Goal: Task Accomplishment & Management: Use online tool/utility

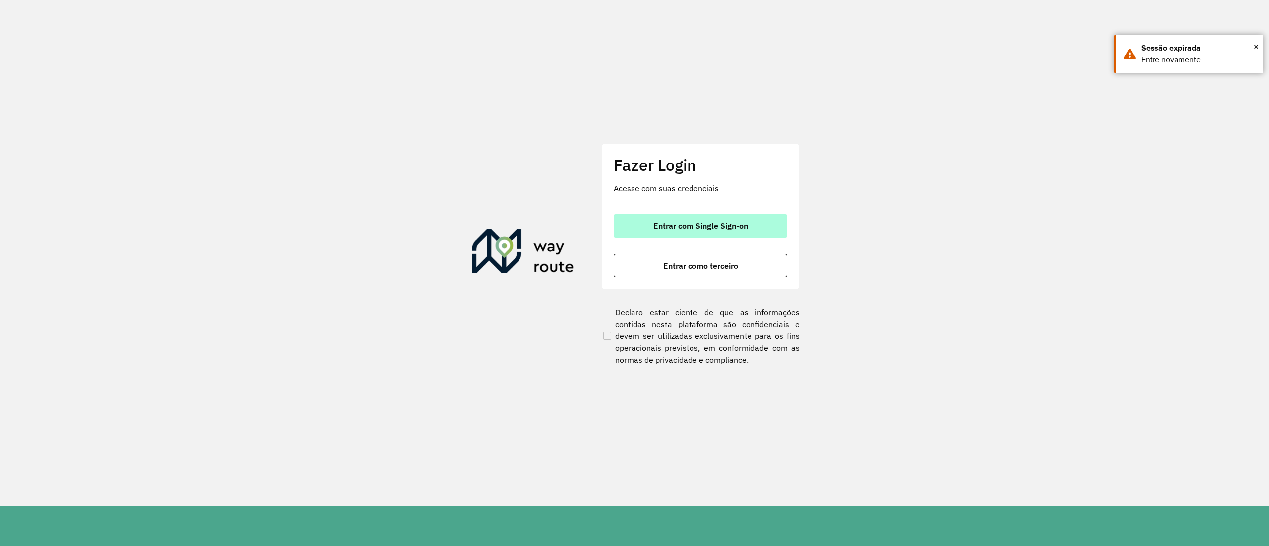
click at [732, 224] on span "Entrar com Single Sign-on" at bounding box center [700, 226] width 95 height 8
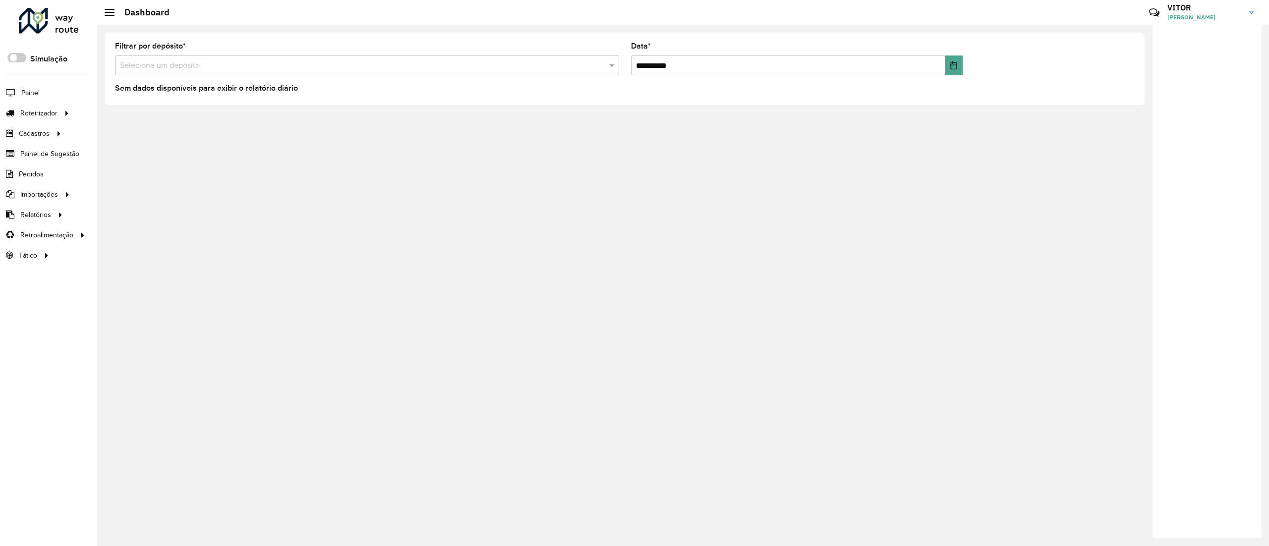
click at [799, 543] on div "**********" at bounding box center [683, 286] width 1172 height 522
click at [112, 115] on link "Entregas" at bounding box center [165, 113] width 121 height 20
click at [697, 540] on div "**********" at bounding box center [683, 286] width 1172 height 522
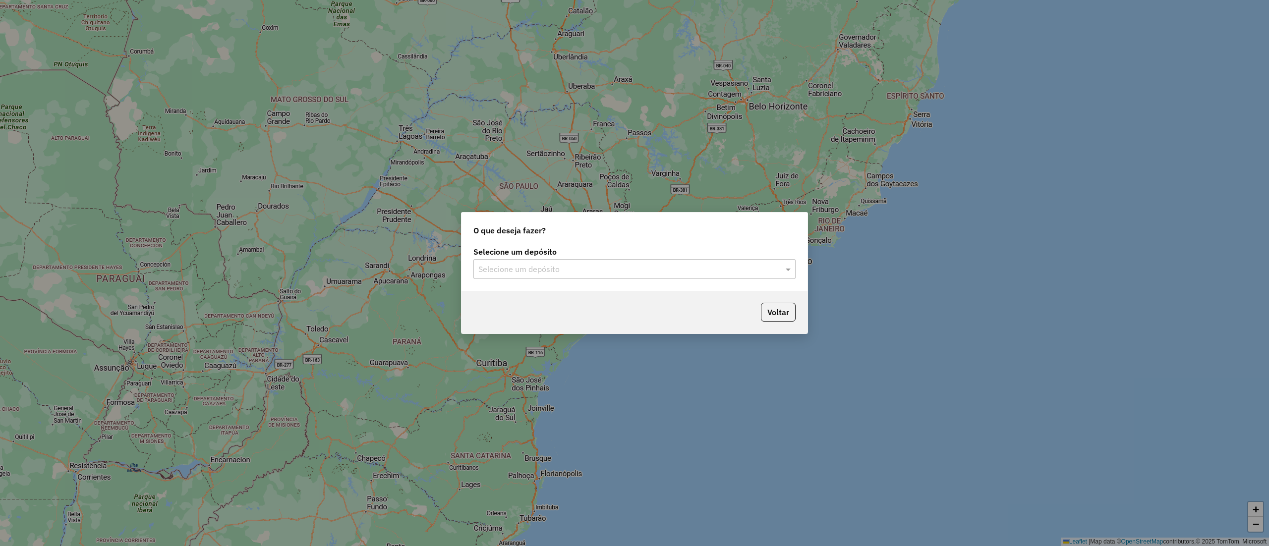
click at [608, 256] on label "Selecione um depósito" at bounding box center [634, 252] width 322 height 12
click at [609, 261] on div "Selecione um depósito" at bounding box center [634, 269] width 322 height 20
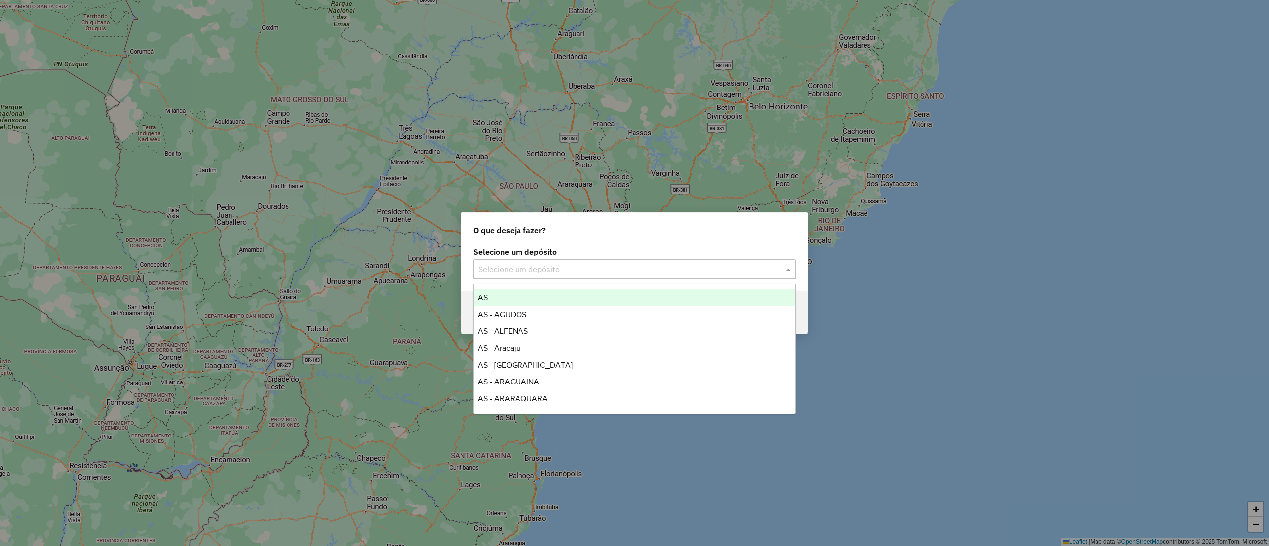
click at [617, 269] on input "text" at bounding box center [624, 270] width 292 height 12
type input "*****"
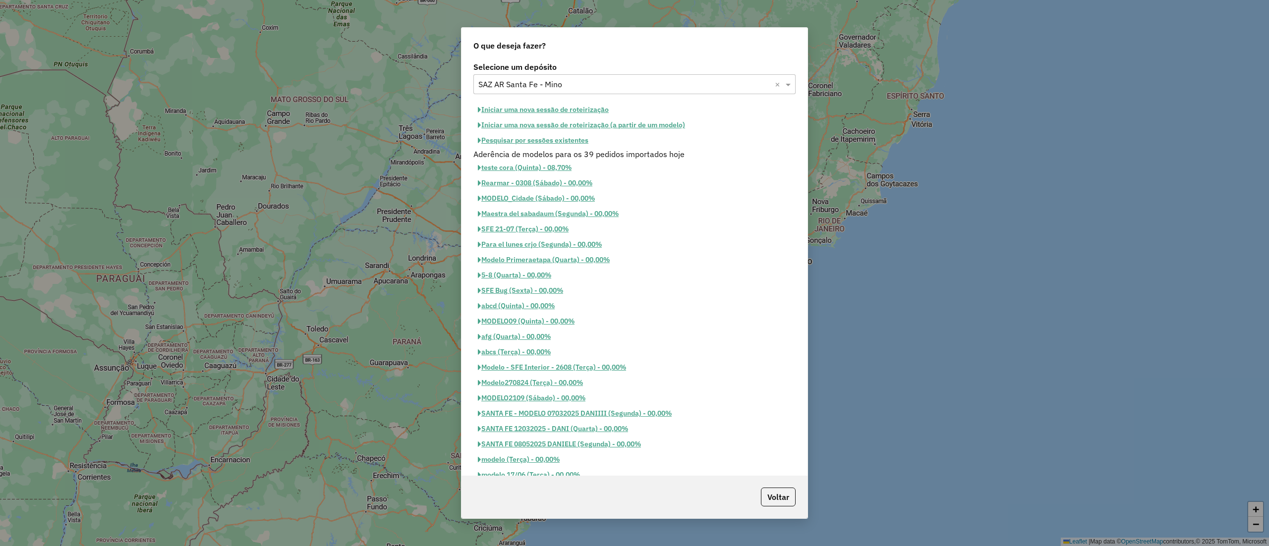
click at [543, 142] on button "Pesquisar por sessões existentes" at bounding box center [532, 140] width 119 height 15
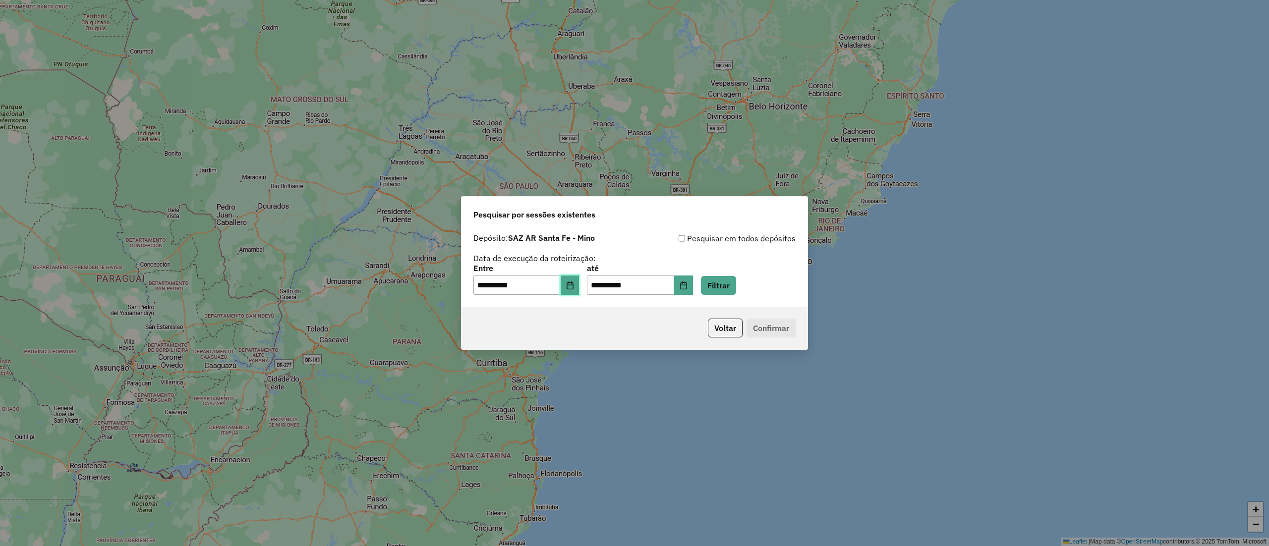
click at [574, 280] on button "Choose Date" at bounding box center [570, 286] width 19 height 20
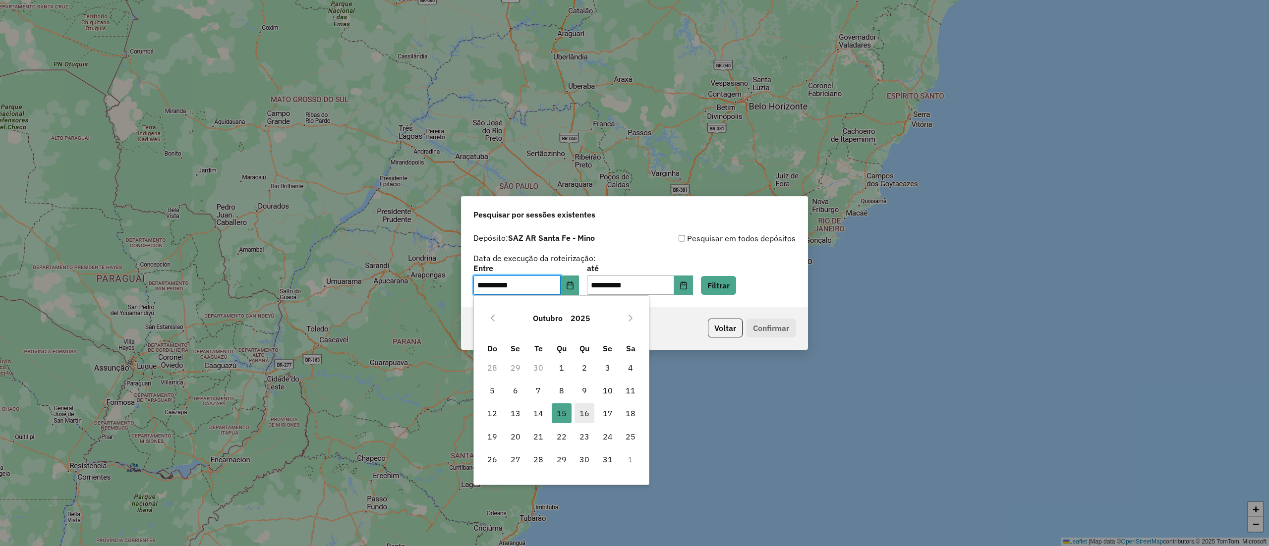
click at [580, 411] on span "16" at bounding box center [585, 414] width 20 height 20
type input "**********"
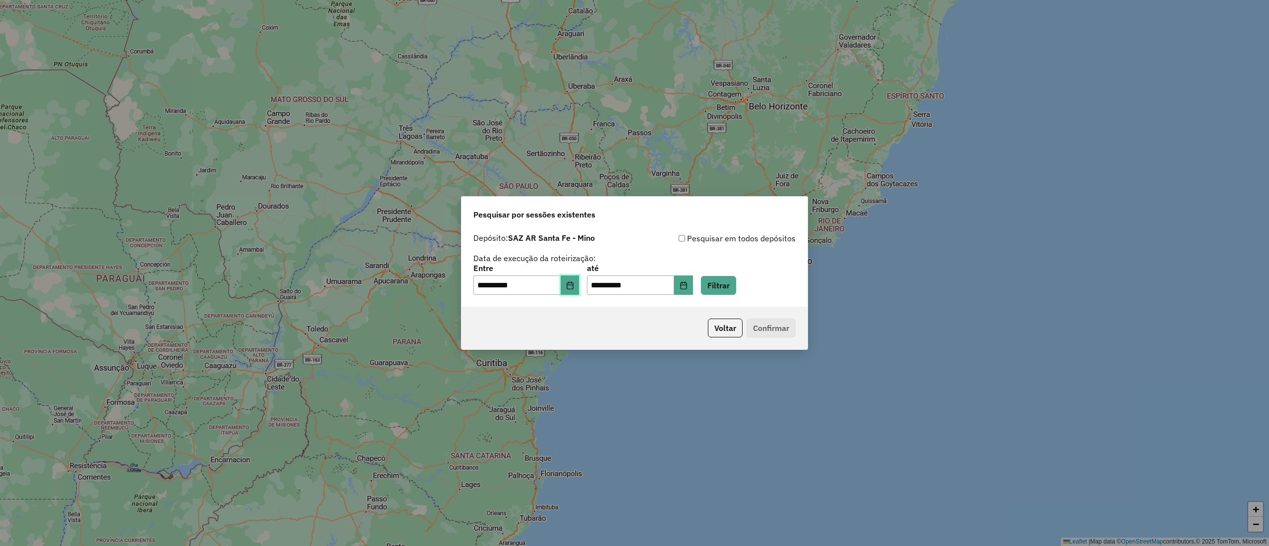
click at [580, 291] on button "Choose Date" at bounding box center [570, 286] width 19 height 20
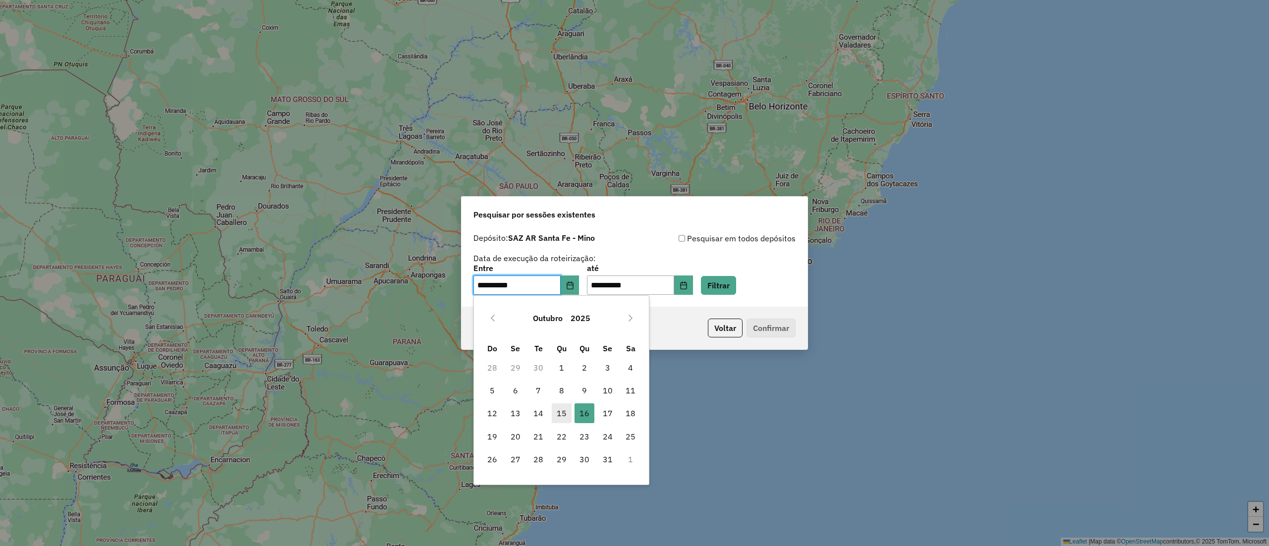
click at [566, 411] on span "15" at bounding box center [562, 414] width 20 height 20
type input "**********"
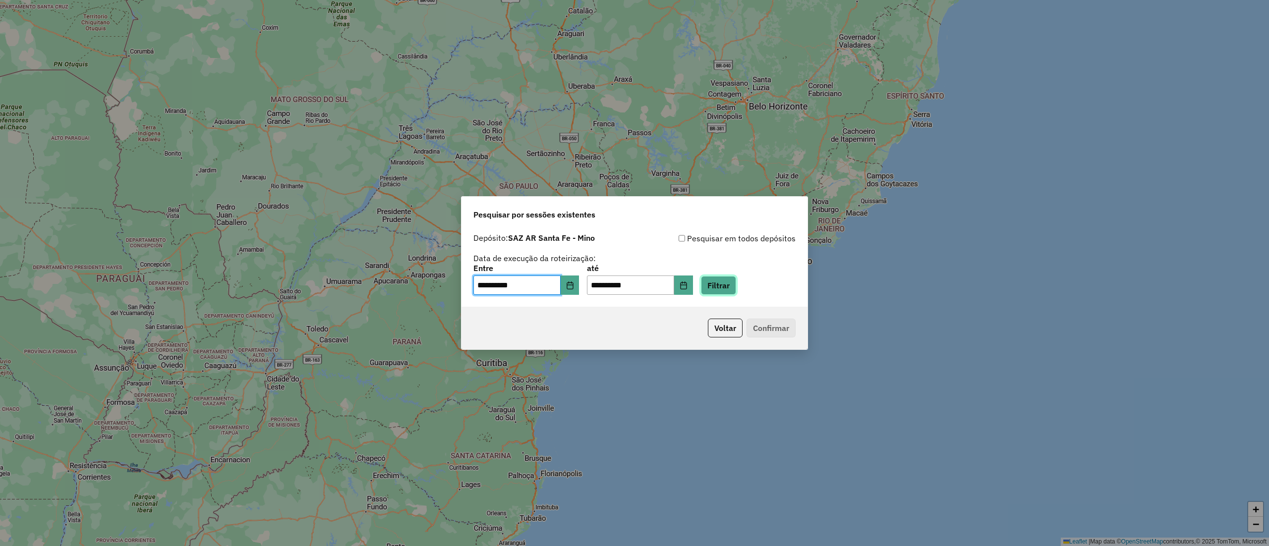
click at [736, 285] on button "Filtrar" at bounding box center [718, 285] width 35 height 19
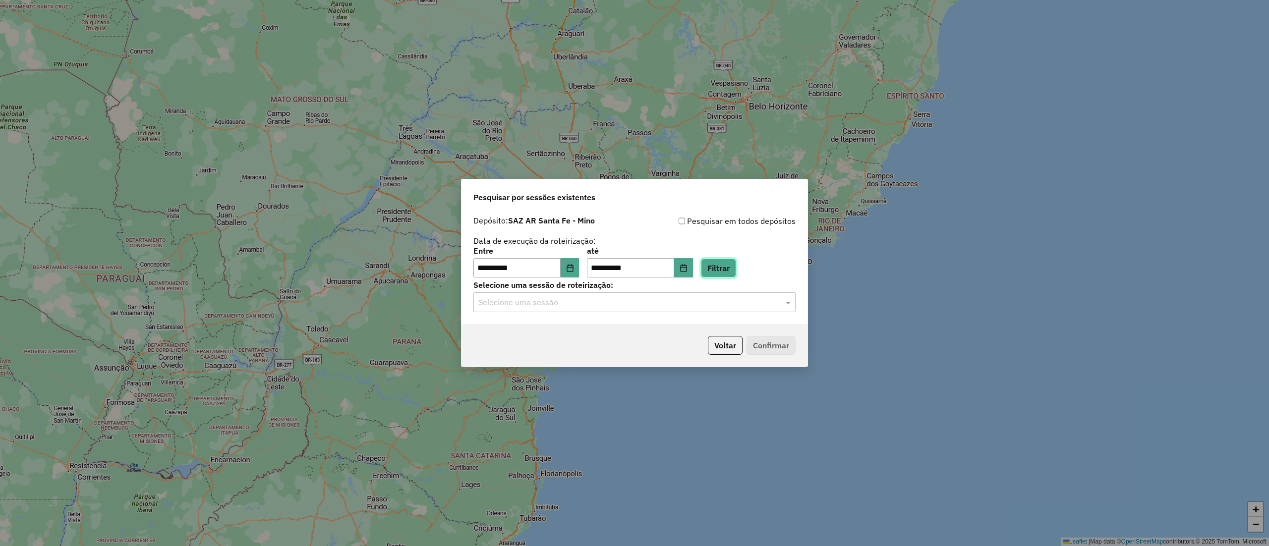
click at [736, 260] on button "Filtrar" at bounding box center [718, 268] width 35 height 19
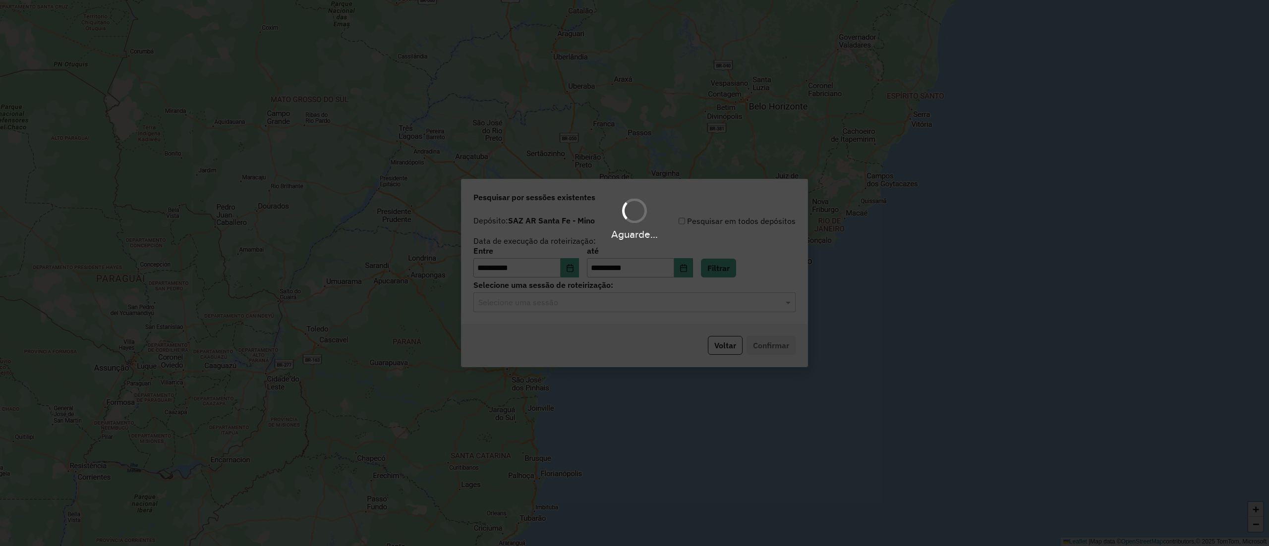
click at [641, 303] on hb-app "**********" at bounding box center [634, 273] width 1269 height 546
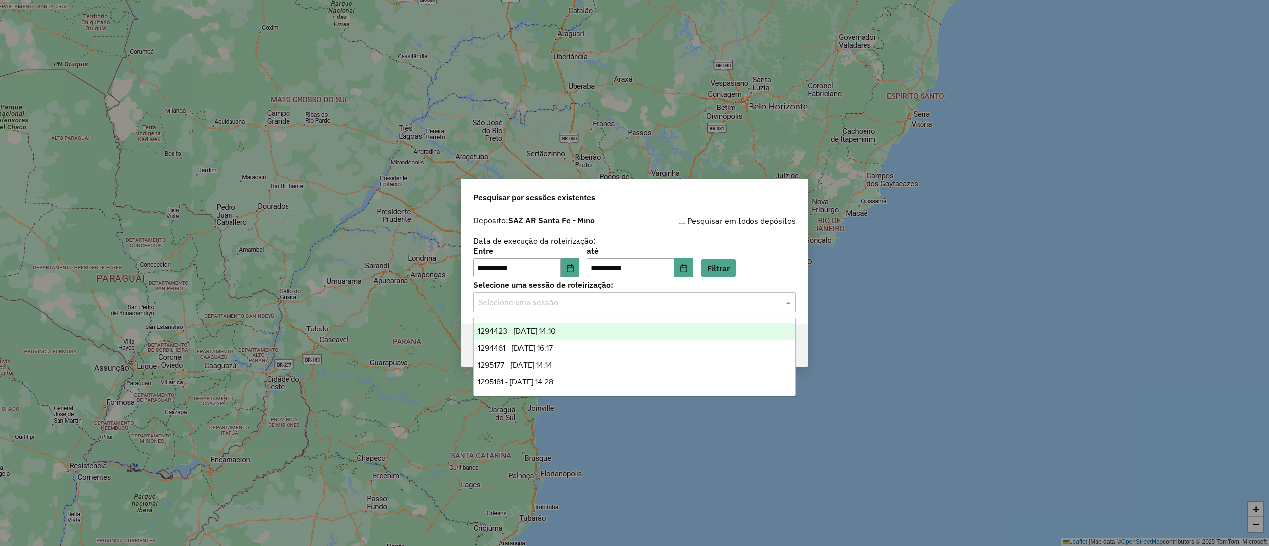
click at [641, 303] on input "text" at bounding box center [624, 303] width 292 height 12
click at [627, 323] on div "1294423 - [DATE] 14:10" at bounding box center [634, 331] width 321 height 17
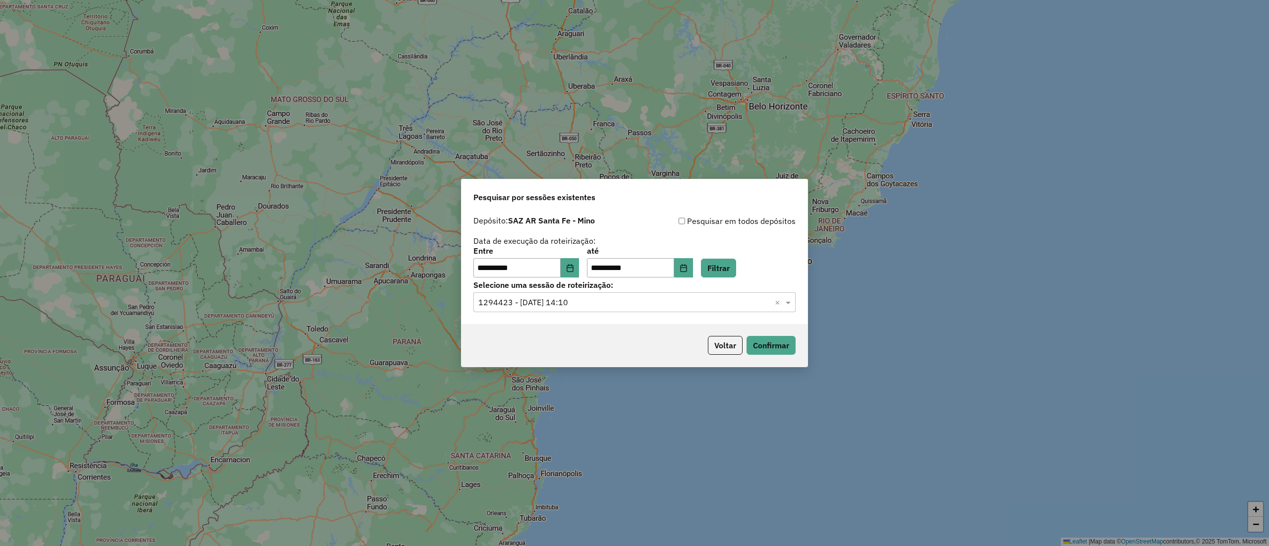
click at [626, 306] on input "text" at bounding box center [624, 303] width 292 height 12
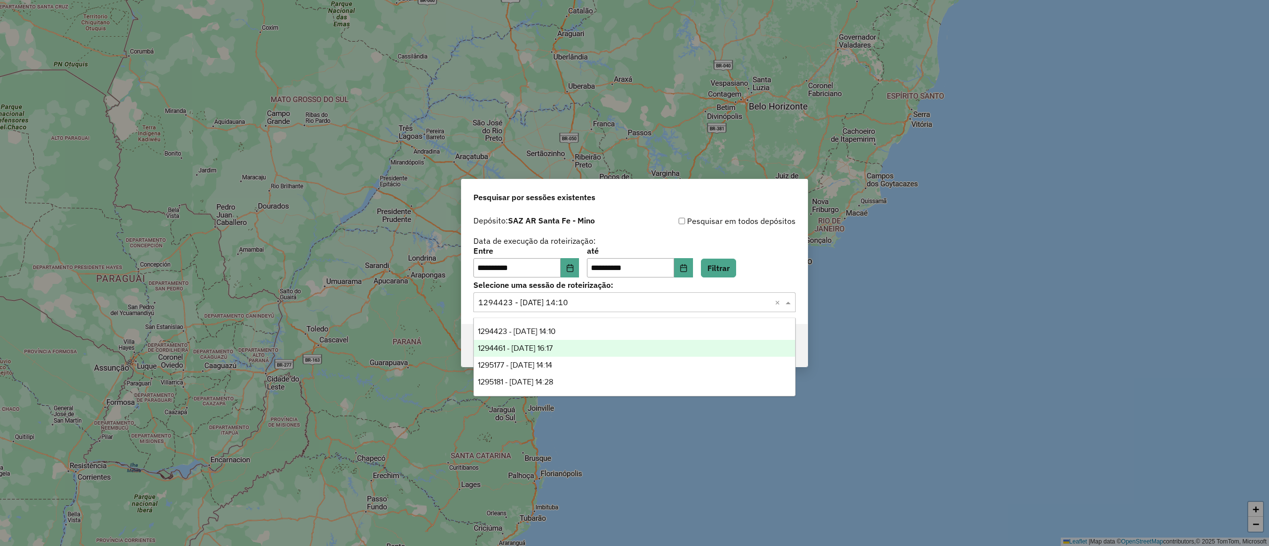
click at [585, 347] on div "1294461 - [DATE] 16:17" at bounding box center [634, 348] width 321 height 17
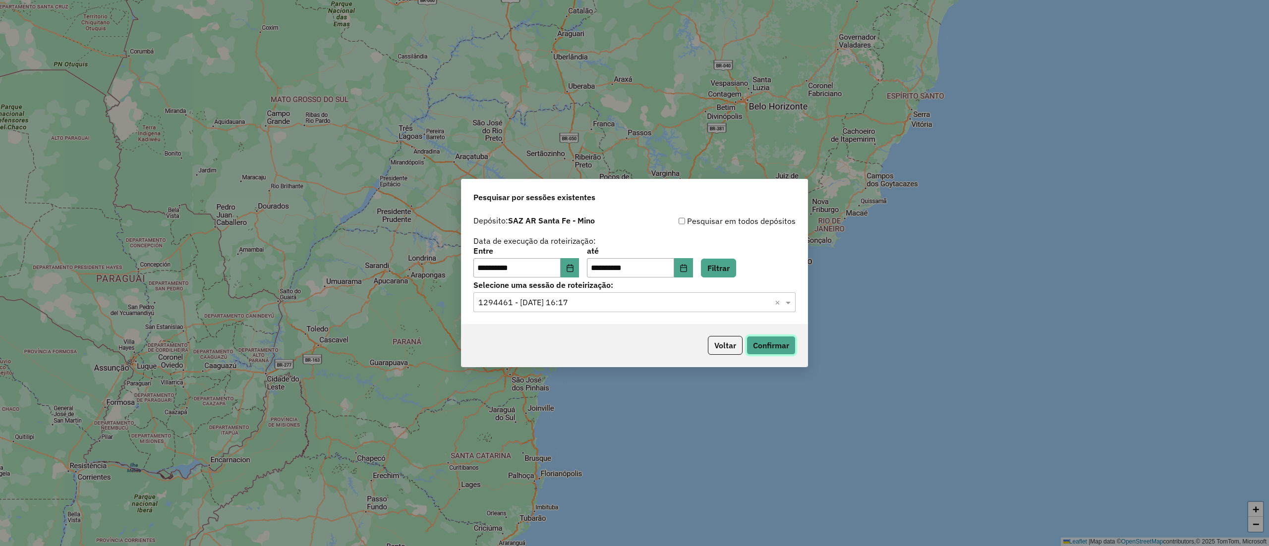
click at [756, 353] on button "Confirmar" at bounding box center [771, 345] width 49 height 19
click at [728, 354] on button "Voltar" at bounding box center [725, 345] width 35 height 19
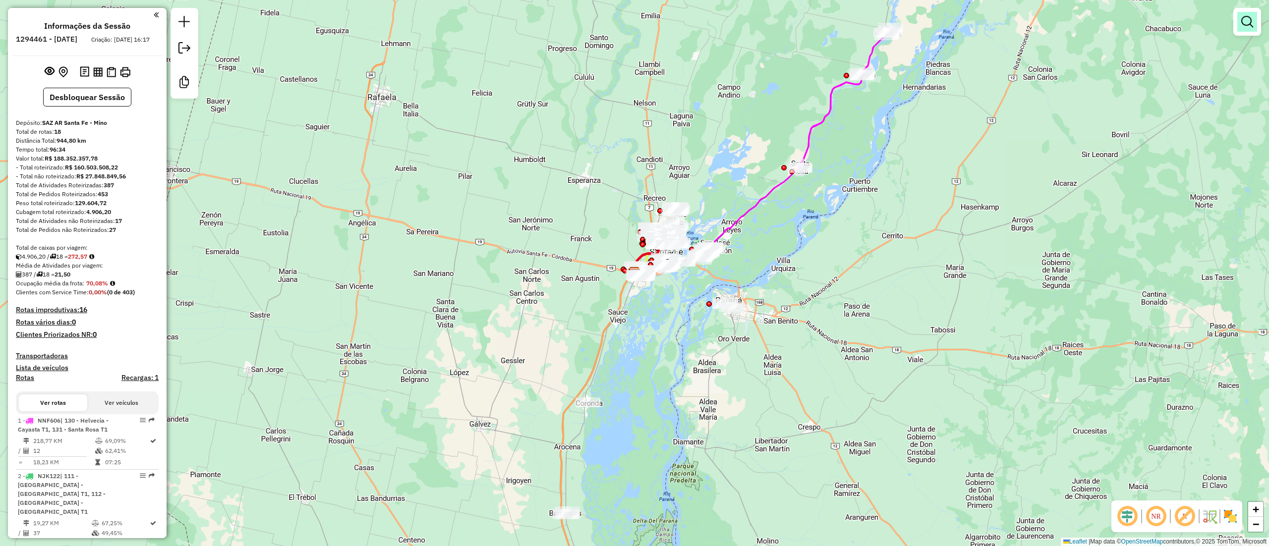
click at [1246, 31] on link at bounding box center [1247, 22] width 20 height 20
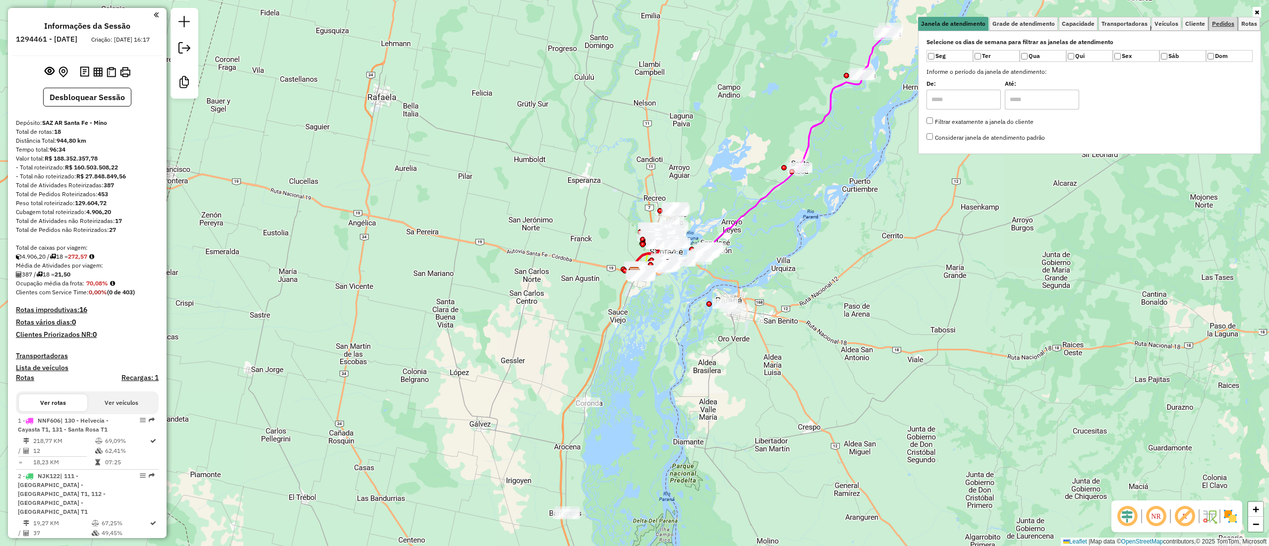
click at [1220, 25] on span "Pedidos" at bounding box center [1223, 24] width 22 height 6
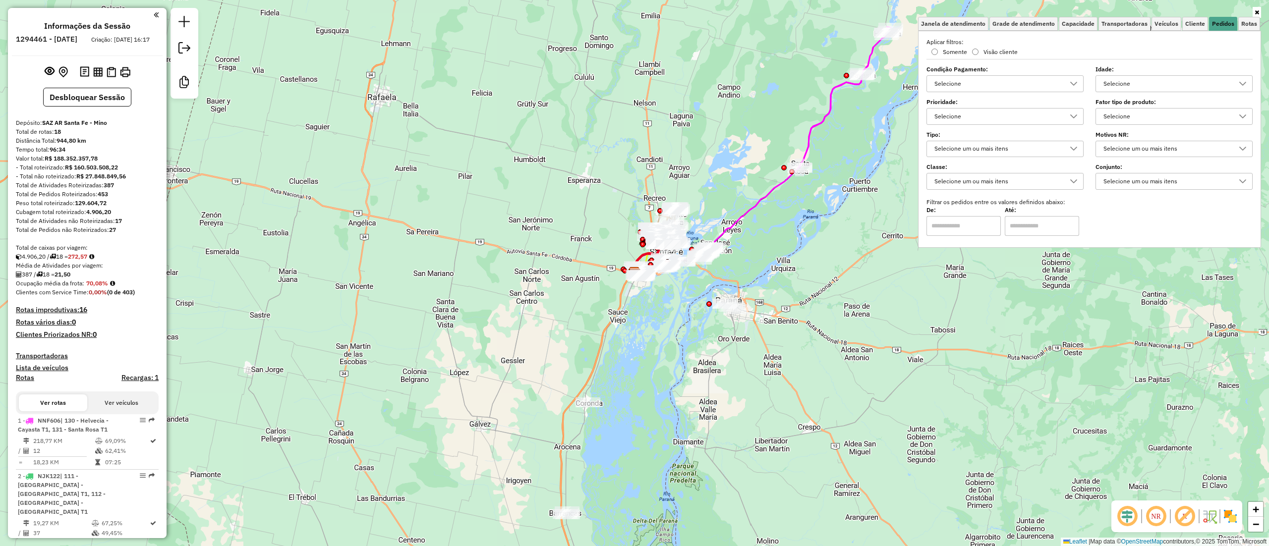
click at [1133, 122] on div "Selecione" at bounding box center [1166, 117] width 133 height 16
click at [1133, 120] on div "Selecione" at bounding box center [1166, 117] width 133 height 16
click at [996, 27] on span "Grade de atendimento" at bounding box center [1023, 24] width 62 height 6
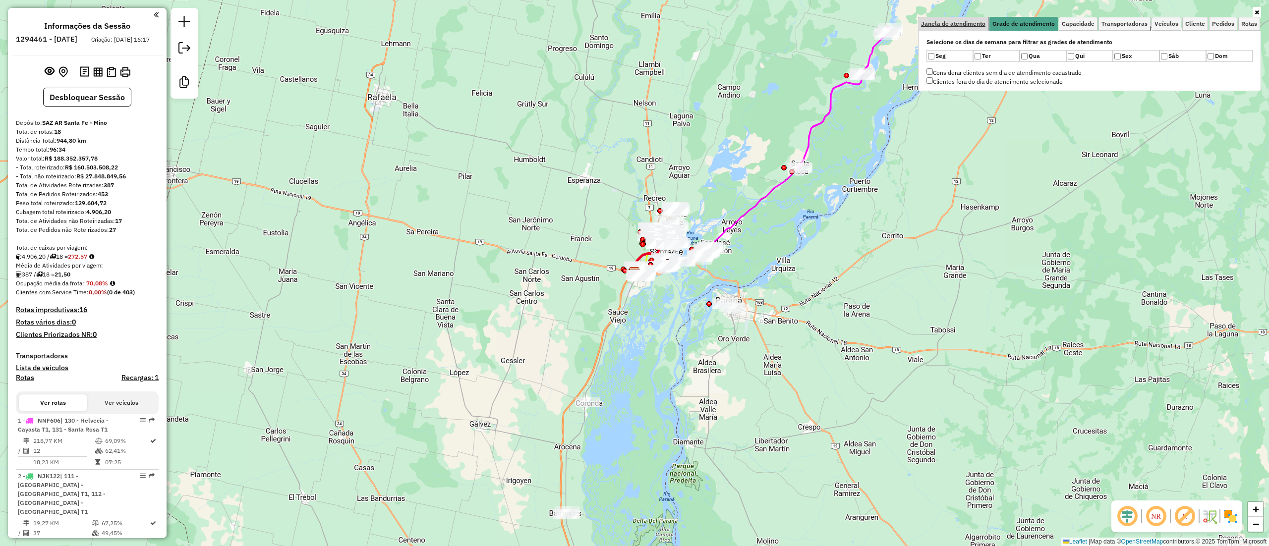
click at [980, 25] on span "Janela de atendimento" at bounding box center [953, 24] width 64 height 6
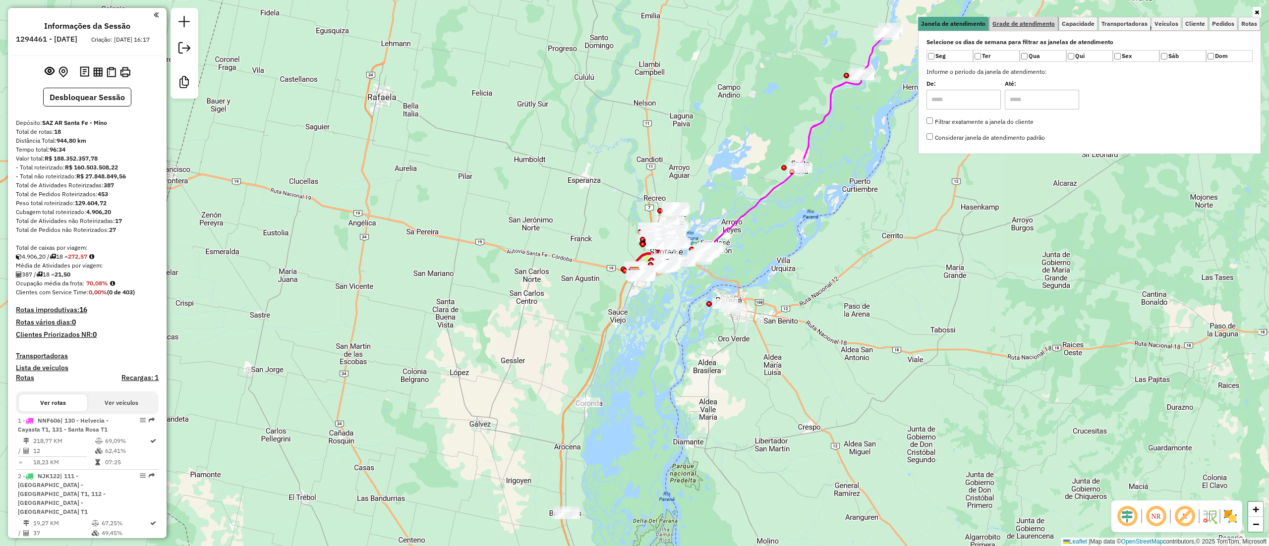
click at [1014, 24] on span "Grade de atendimento" at bounding box center [1023, 24] width 62 height 6
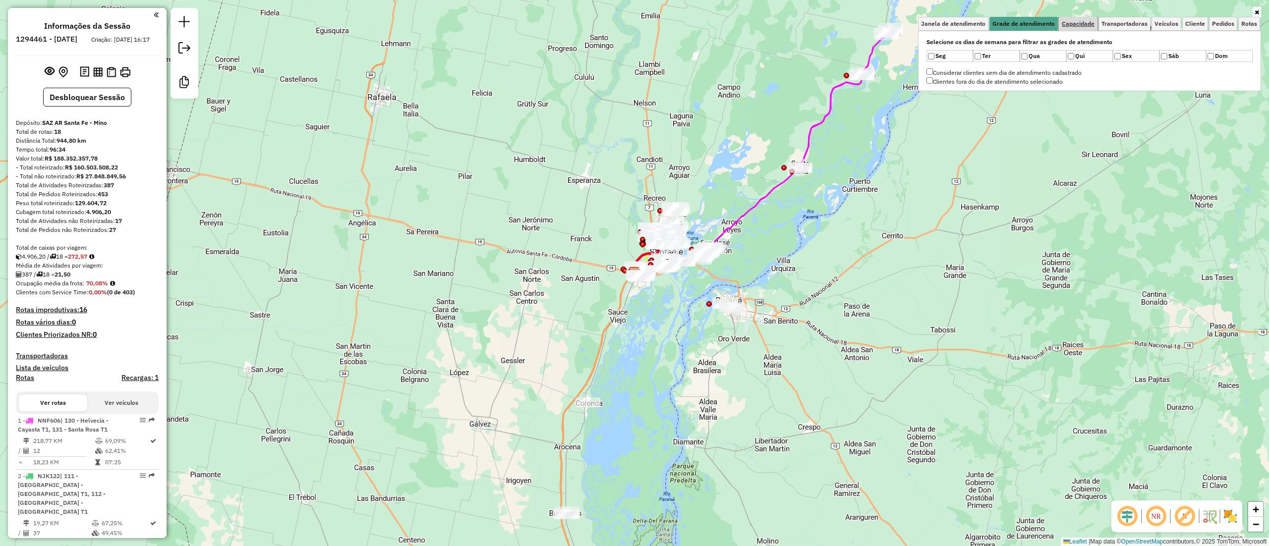
click at [1085, 27] on span "Capacidade" at bounding box center [1078, 24] width 33 height 6
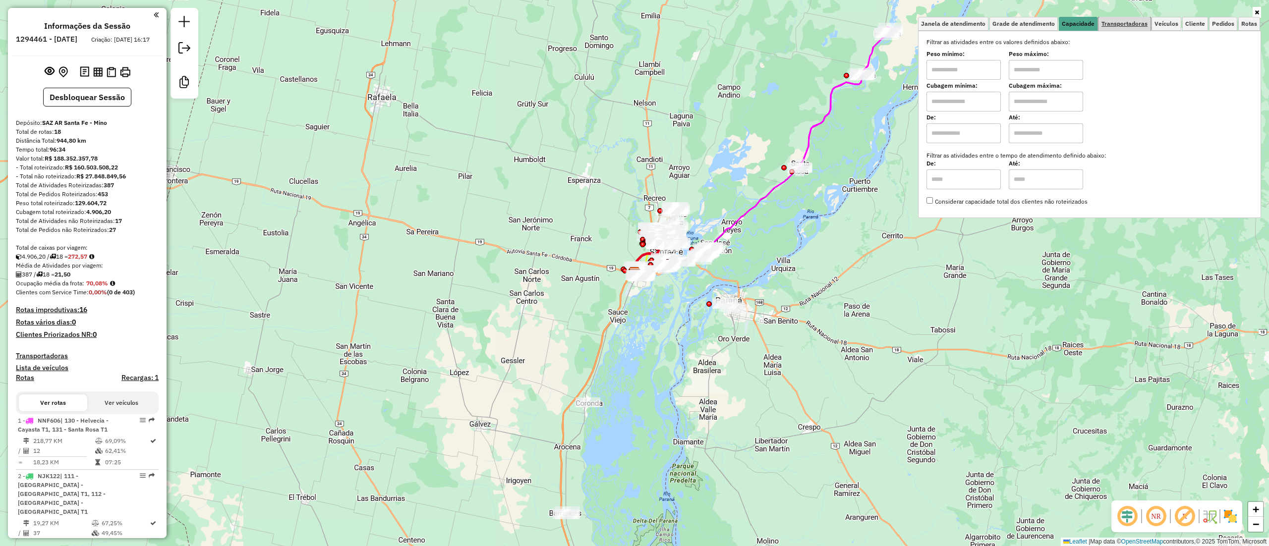
click at [1114, 23] on span "Transportadoras" at bounding box center [1125, 24] width 46 height 6
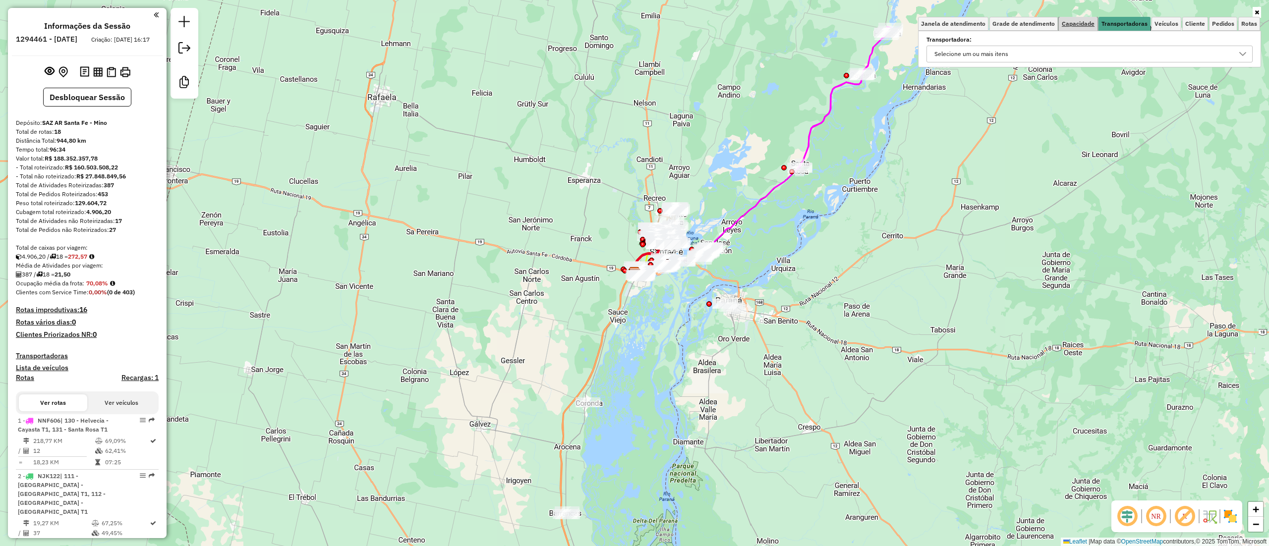
click at [1085, 19] on link "Capacidade" at bounding box center [1078, 24] width 39 height 14
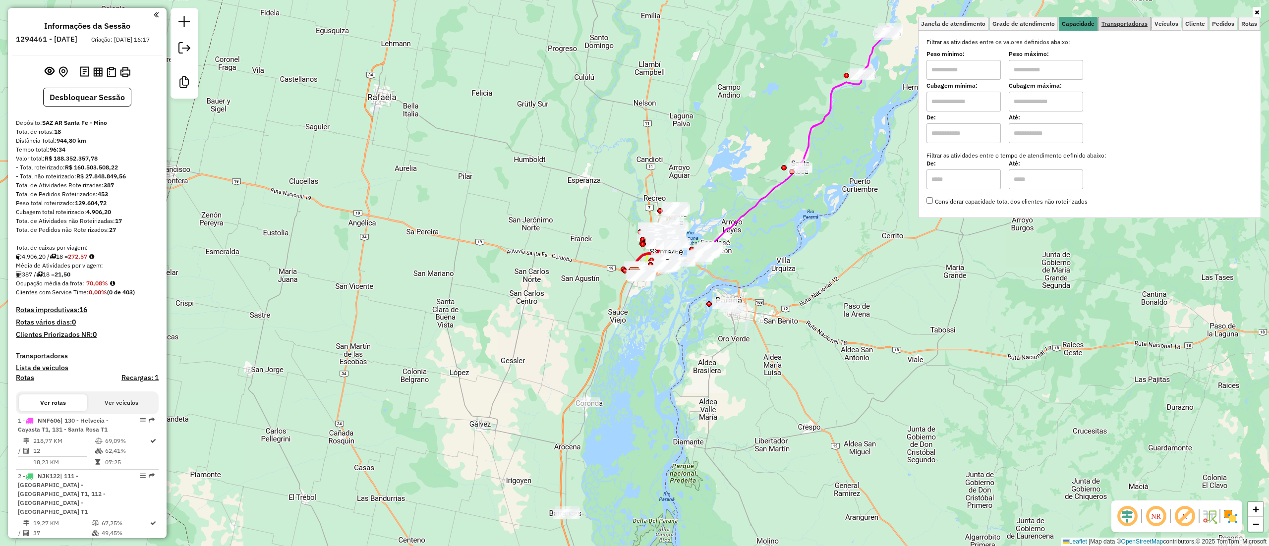
click at [1113, 21] on span "Transportadoras" at bounding box center [1125, 24] width 46 height 6
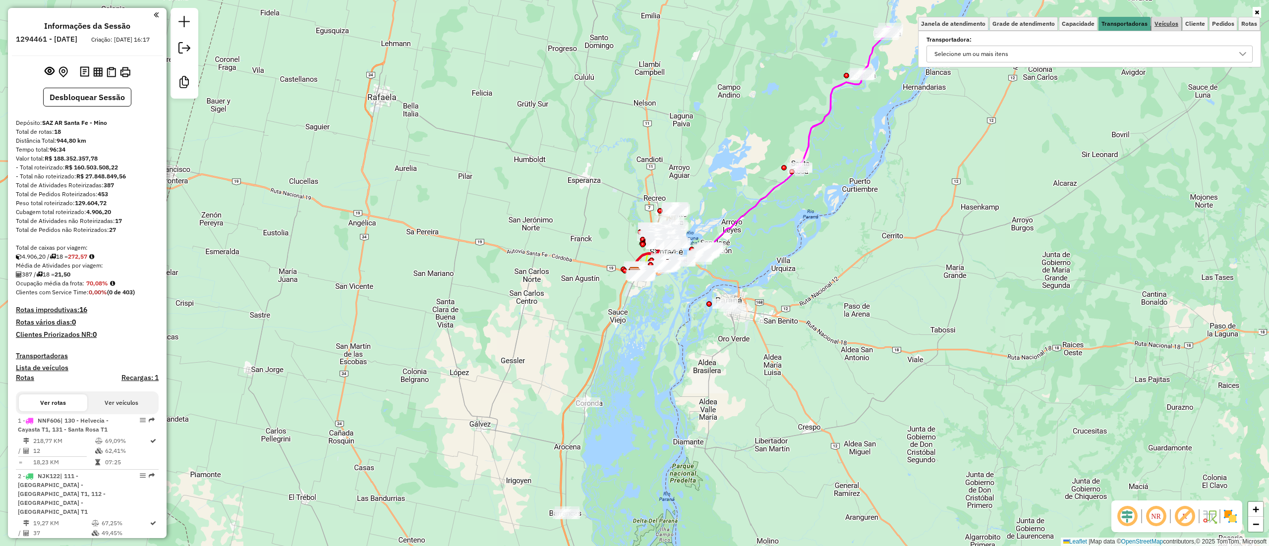
click at [1155, 26] on span "Veículos" at bounding box center [1167, 24] width 24 height 6
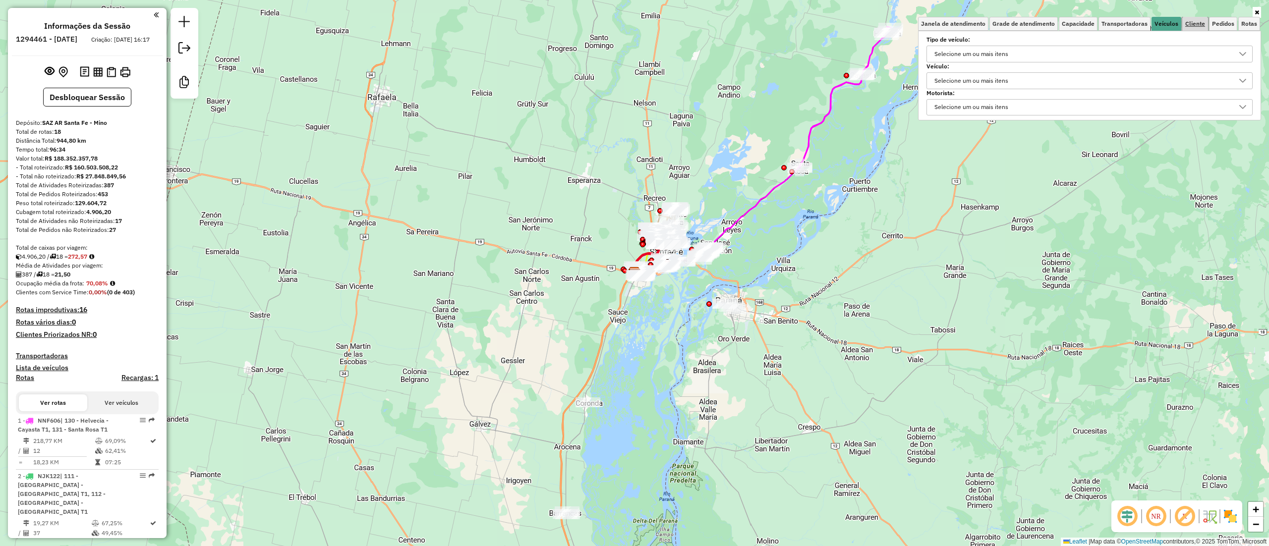
click at [1187, 25] on span "Cliente" at bounding box center [1195, 24] width 20 height 6
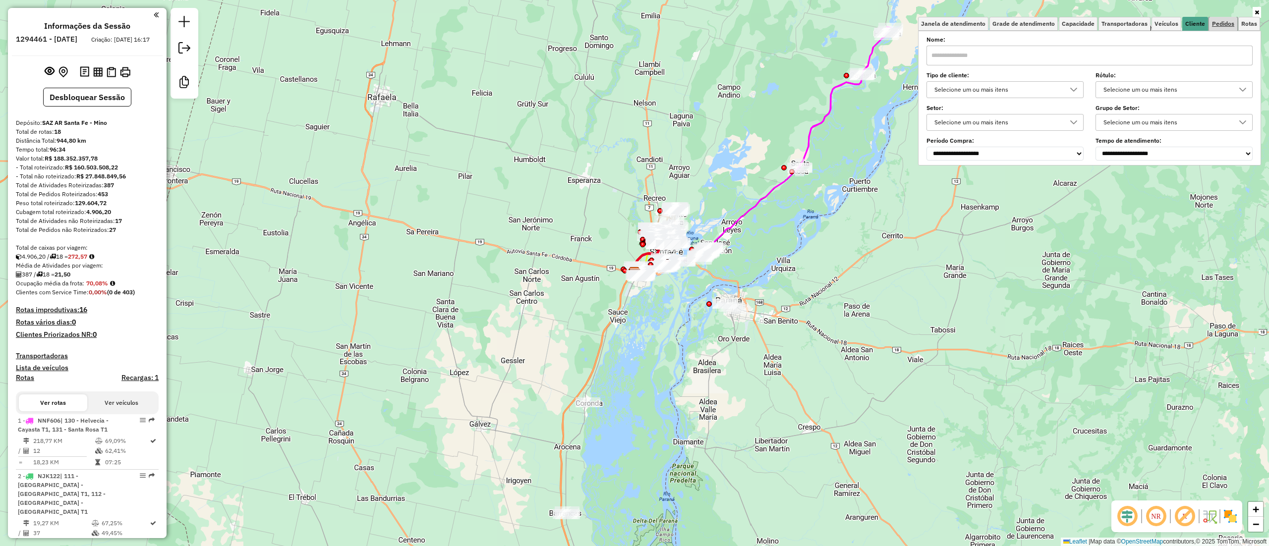
click at [1222, 19] on link "Pedidos" at bounding box center [1223, 24] width 28 height 14
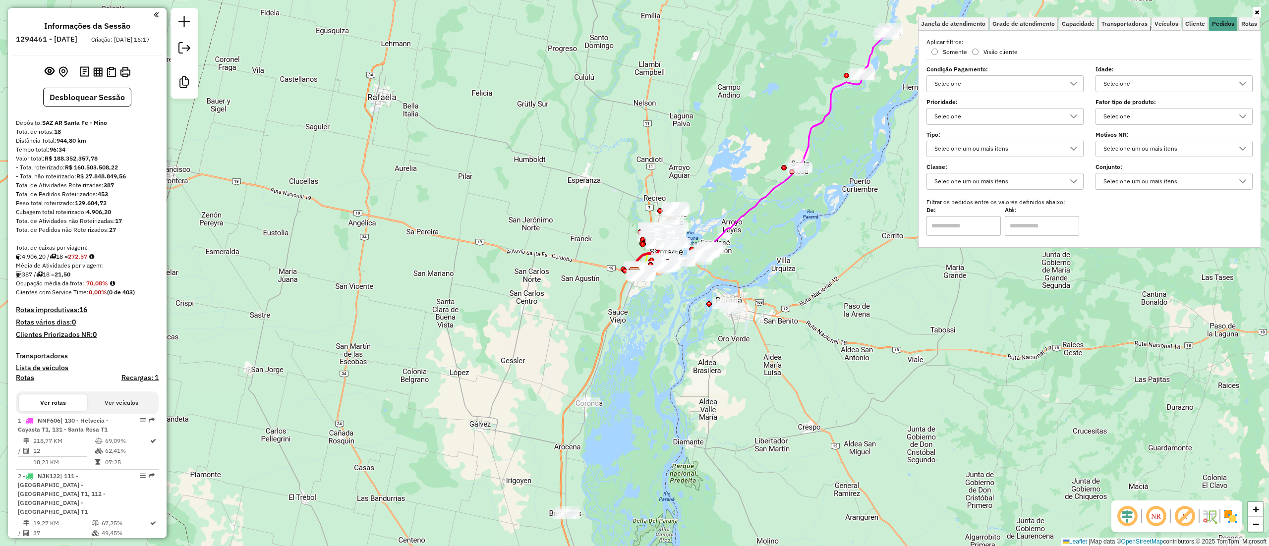
click at [1115, 181] on div "Selecione um ou mais itens" at bounding box center [1166, 182] width 133 height 16
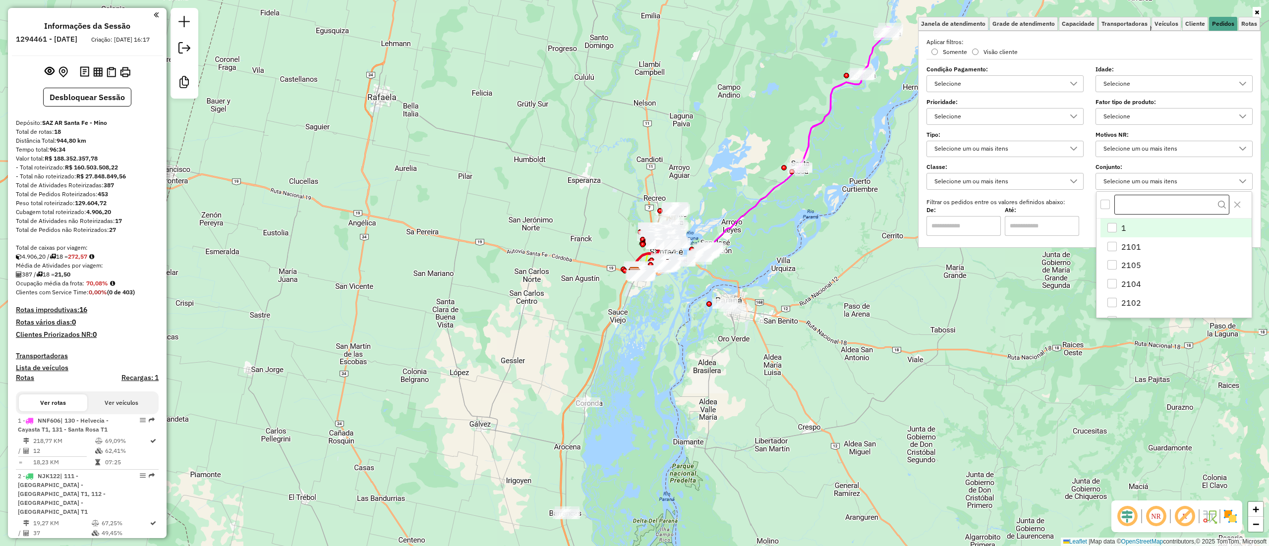
click at [1146, 206] on input "text" at bounding box center [1171, 205] width 115 height 20
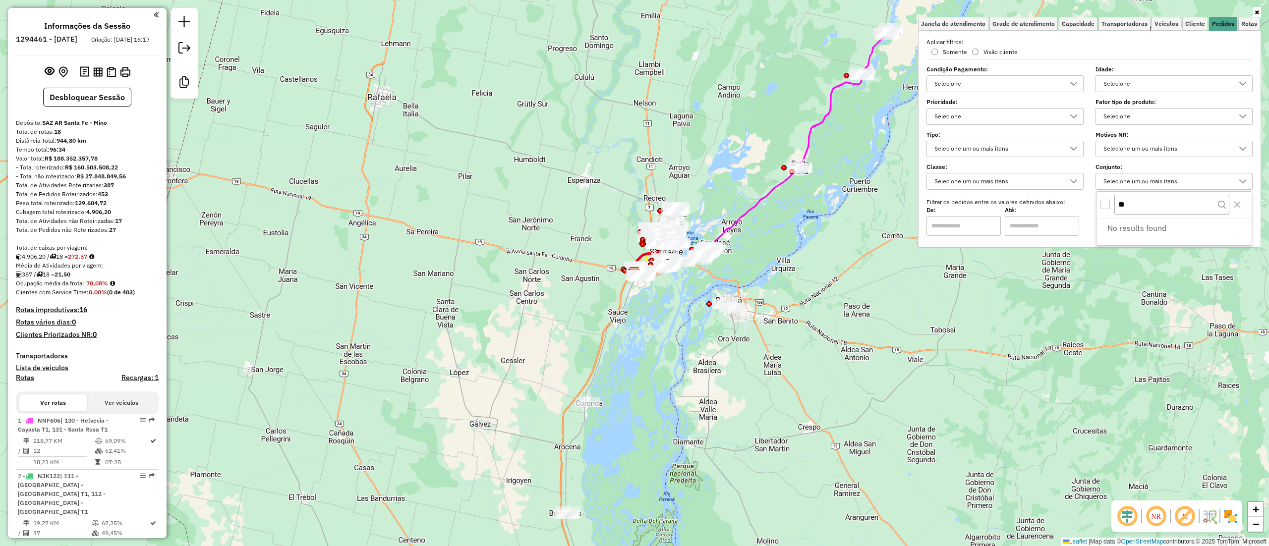
type input "*"
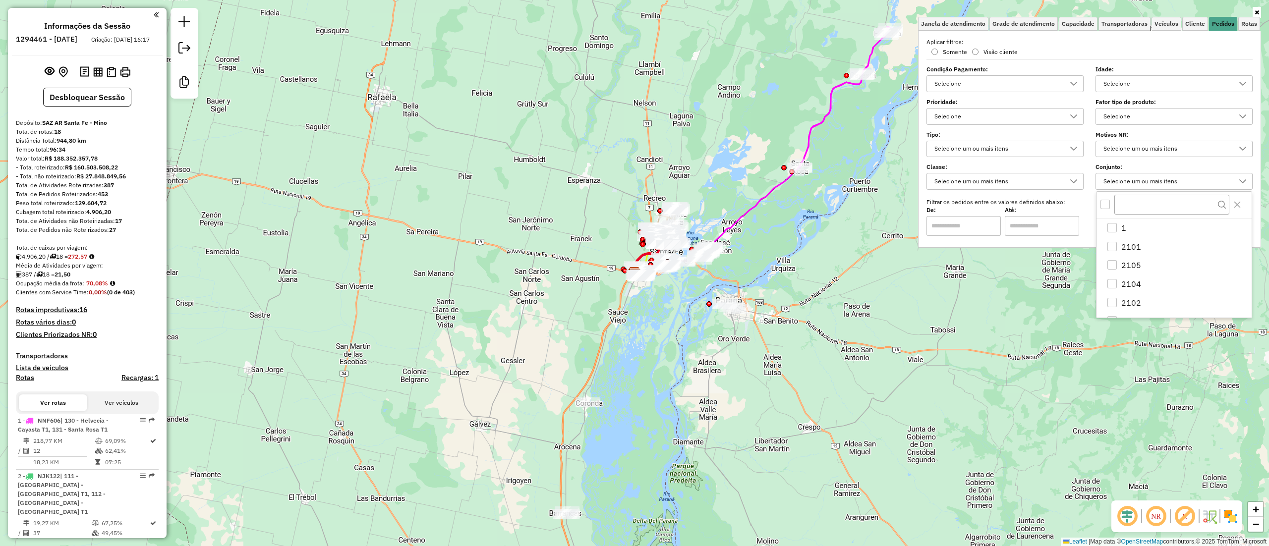
click at [1123, 153] on div "Selecione um ou mais itens" at bounding box center [1166, 149] width 133 height 16
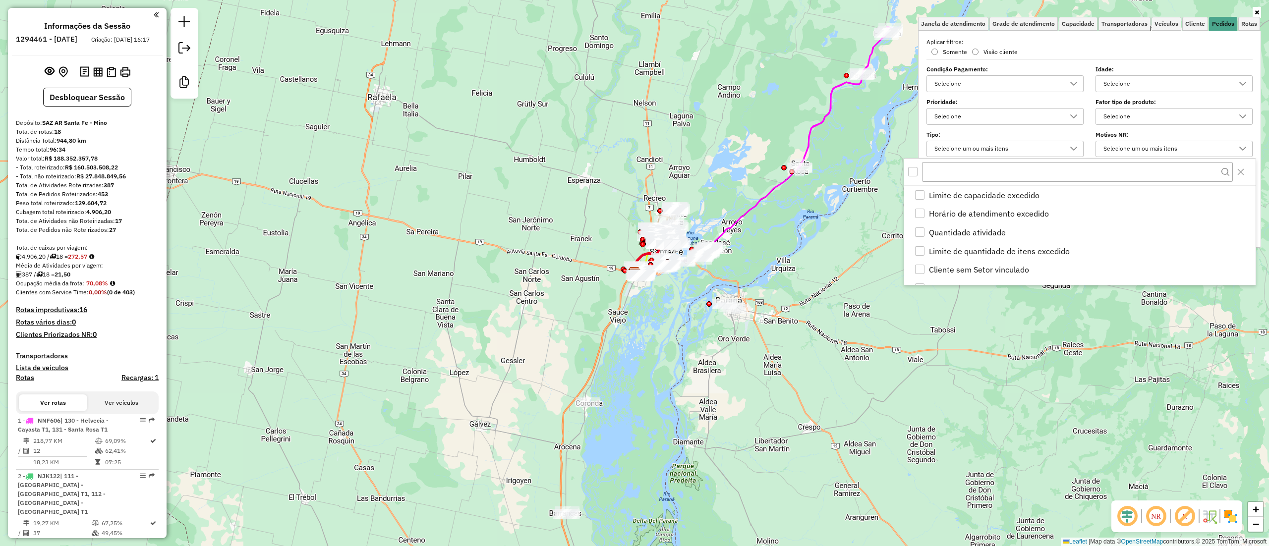
click at [1123, 153] on div "Selecione um ou mais itens" at bounding box center [1166, 149] width 133 height 16
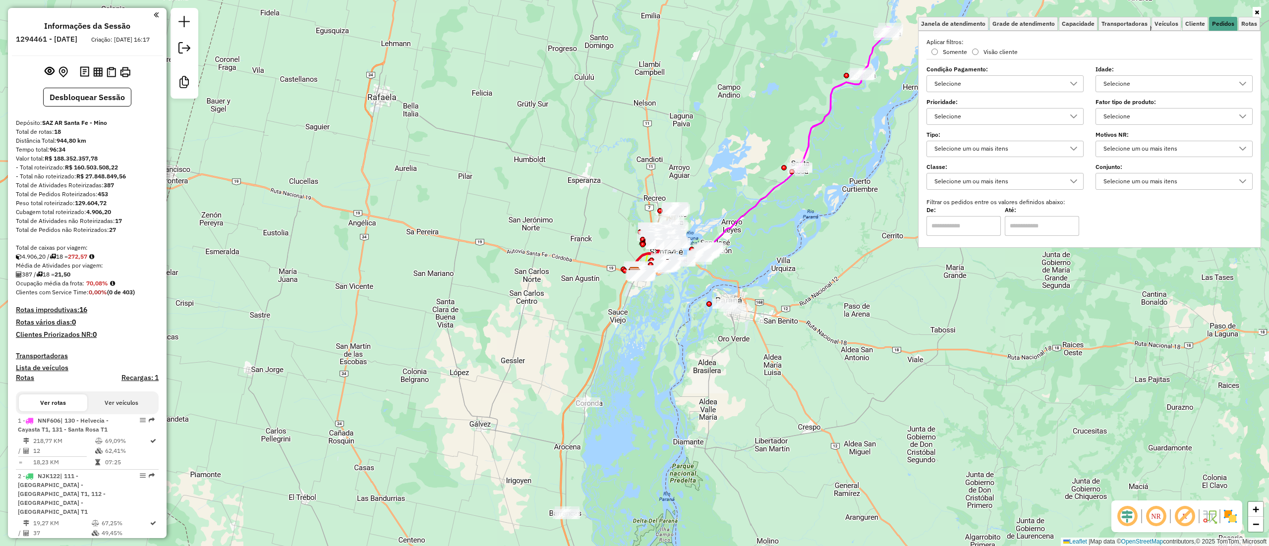
click at [994, 158] on div "Selecione um ou mais itens" at bounding box center [1005, 149] width 157 height 17
click at [987, 152] on div "Selecione um ou mais itens" at bounding box center [997, 149] width 133 height 16
click at [1025, 184] on div "Selecione um ou mais itens" at bounding box center [997, 182] width 133 height 16
type input "*"
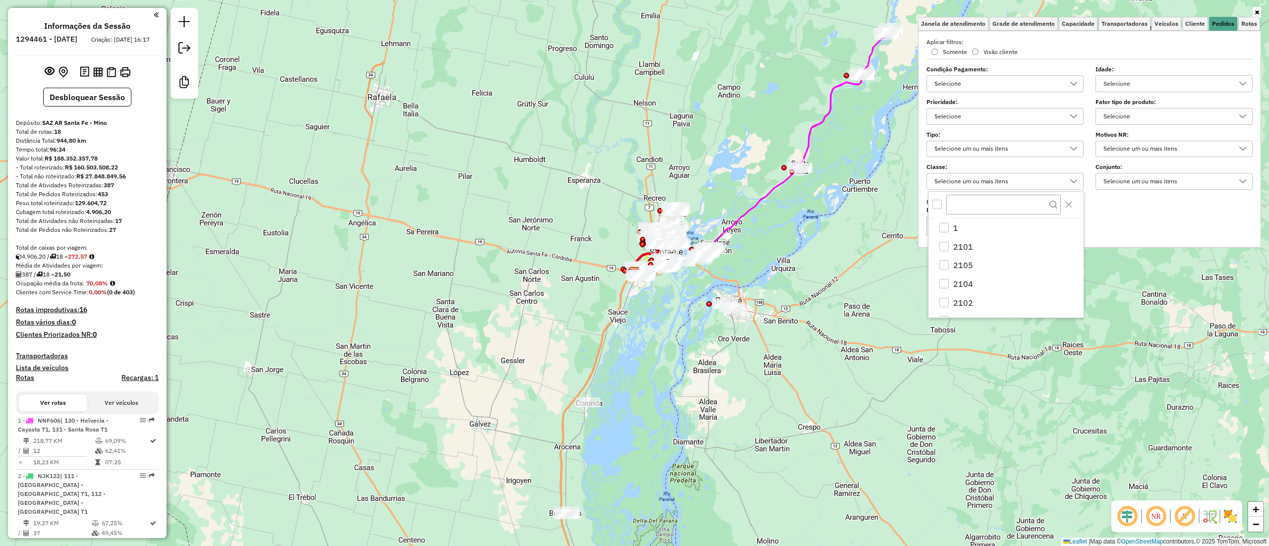
click at [1138, 227] on div "De: Até:" at bounding box center [1090, 222] width 326 height 28
